Goal: Information Seeking & Learning: Find specific fact

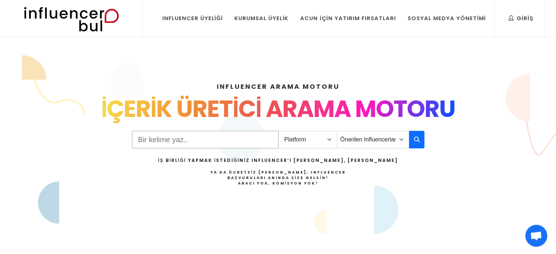
click at [185, 141] on input "Search" at bounding box center [205, 140] width 147 height 18
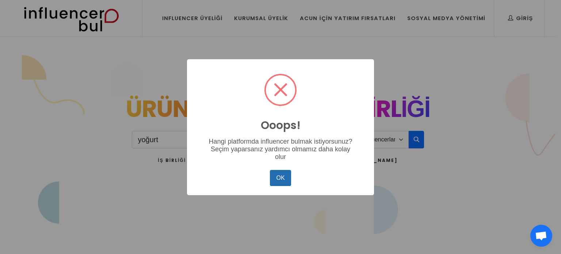
click at [283, 182] on button "OK" at bounding box center [280, 178] width 21 height 16
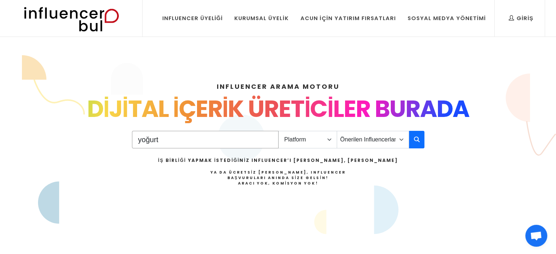
click at [186, 140] on input "yoğurt" at bounding box center [205, 140] width 147 height 18
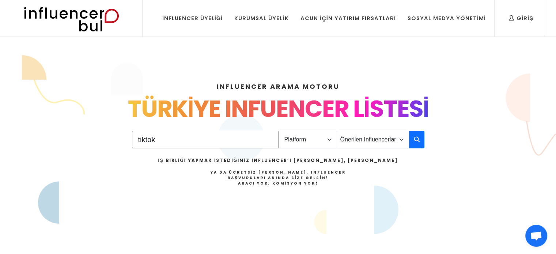
type input "tiktok"
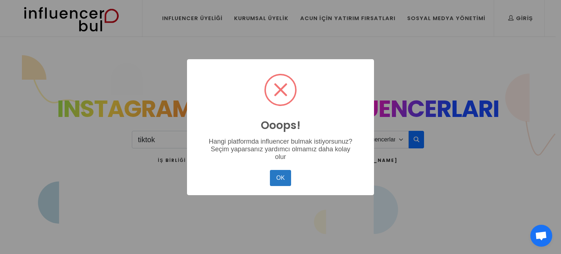
click at [269, 179] on div "OK No Cancel" at bounding box center [280, 178] width 173 height 20
click at [283, 178] on button "OK" at bounding box center [280, 178] width 21 height 16
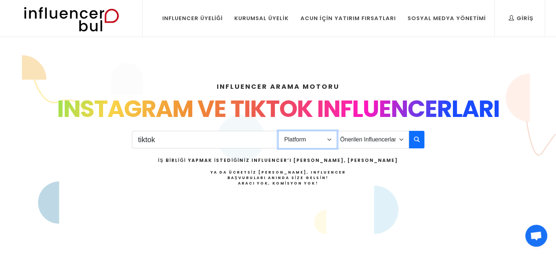
click at [311, 141] on select "Platform Instagram Facebook Youtube Tiktok Twitter Twitch" at bounding box center [307, 140] width 59 height 18
select select "4"
click at [278, 131] on select "Platform Instagram Facebook Youtube Tiktok Twitter Twitch" at bounding box center [307, 140] width 59 height 18
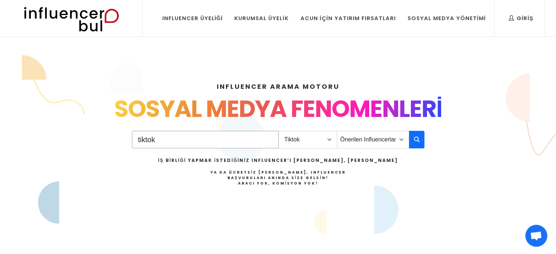
click at [201, 143] on input "tiktok" at bounding box center [205, 140] width 147 height 18
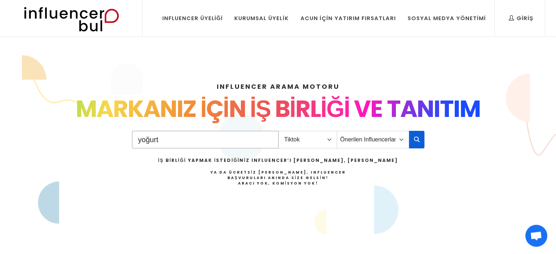
type input "yoğurt"
click at [417, 142] on icon "button" at bounding box center [417, 139] width 6 height 9
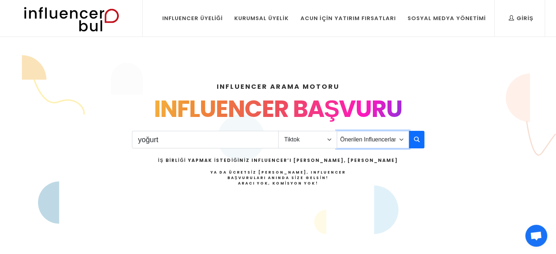
click at [375, 141] on select "Önerilen Influencerlar Aile & Çocuk & Ebeveyn Alışveriş & Giyim & Aksesuar Arab…" at bounding box center [373, 140] width 72 height 18
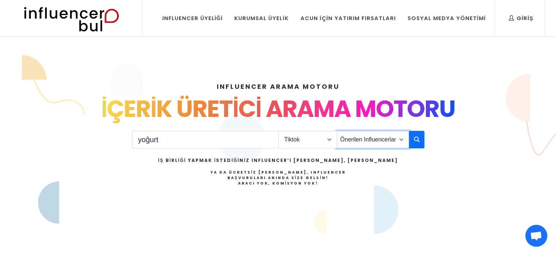
click at [337, 131] on select "Önerilen Influencerlar Aile & Çocuk & Ebeveyn Alışveriş & Giyim & Aksesuar Arab…" at bounding box center [373, 140] width 72 height 18
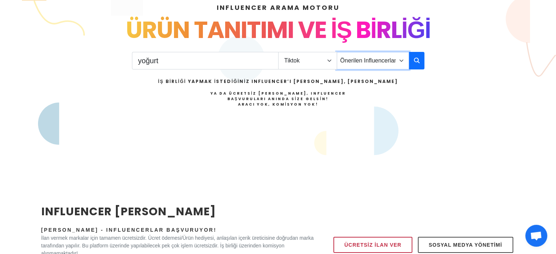
scroll to position [37, 0]
